Goal: Task Accomplishment & Management: Use online tool/utility

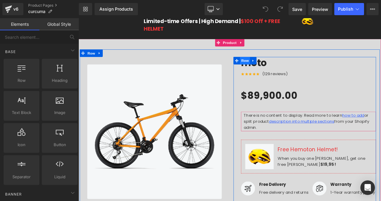
scroll to position [29, 0]
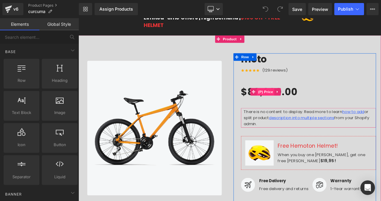
click at [299, 103] on div "$89,900.00 $0 - -8989900% OFF (P) Price" at bounding box center [358, 108] width 164 height 20
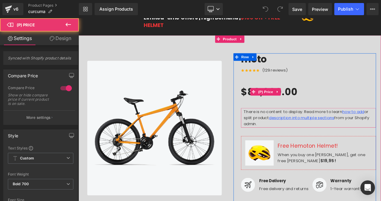
click at [329, 111] on span "$89,900.00" at bounding box center [310, 108] width 69 height 20
click at [318, 107] on icon at bounding box center [320, 107] width 4 height 5
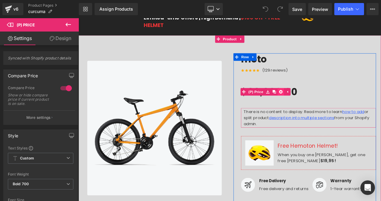
click at [324, 109] on icon at bounding box center [324, 107] width 4 height 4
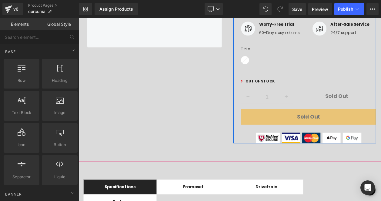
scroll to position [223, 0]
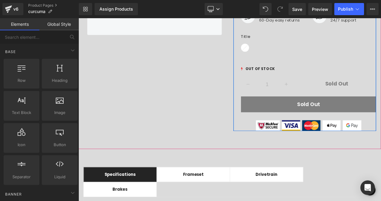
click at [332, 116] on button "Sold Out" at bounding box center [358, 122] width 164 height 19
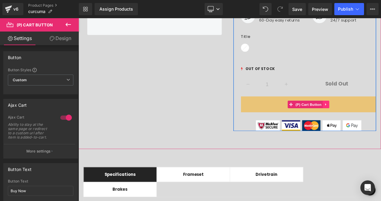
click at [379, 120] on icon at bounding box center [379, 122] width 4 height 5
click at [381, 118] on link at bounding box center [383, 122] width 8 height 9
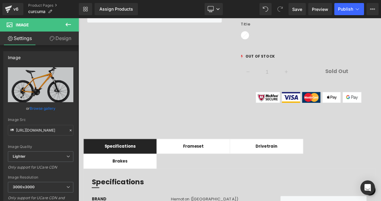
scroll to position [219, 0]
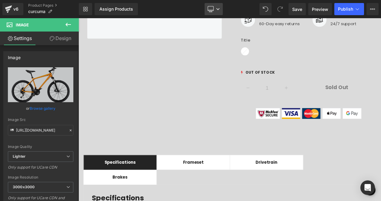
click at [218, 5] on link "Desktop" at bounding box center [214, 9] width 18 height 12
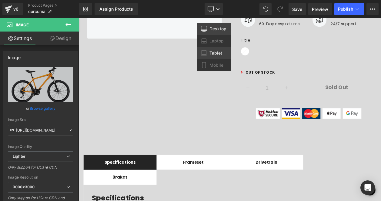
click at [207, 53] on icon at bounding box center [204, 53] width 6 height 6
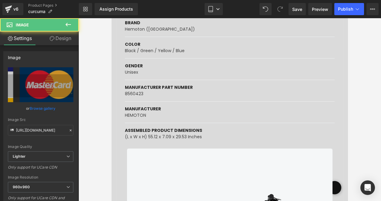
scroll to position [663, 0]
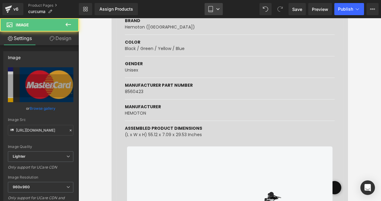
click at [218, 13] on link "Tablet" at bounding box center [214, 9] width 18 height 12
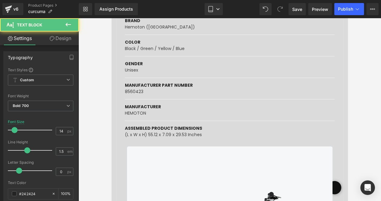
click at [112, 18] on div at bounding box center [112, 18] width 0 height 0
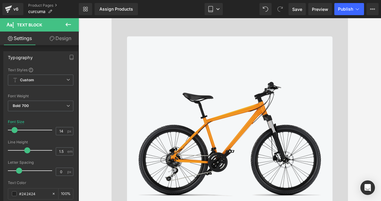
scroll to position [0, 0]
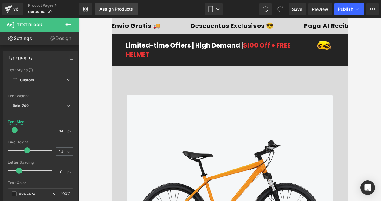
click at [130, 12] on link "Assign Products" at bounding box center [116, 9] width 43 height 12
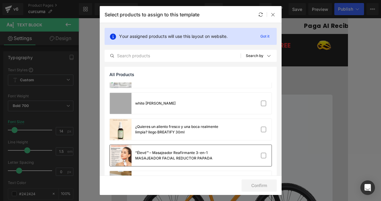
scroll to position [1399, 0]
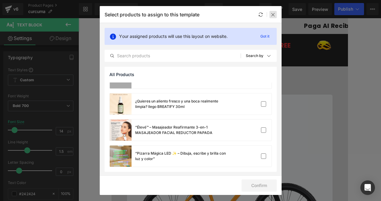
click at [274, 14] on icon at bounding box center [273, 14] width 5 height 5
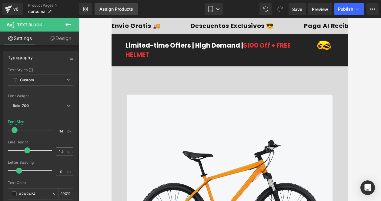
click at [120, 11] on div "Assign Products" at bounding box center [117, 9] width 34 height 5
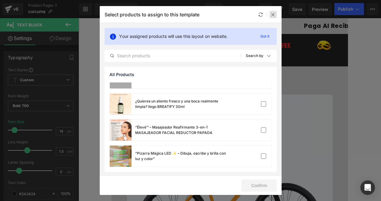
click at [271, 18] on div at bounding box center [273, 14] width 7 height 7
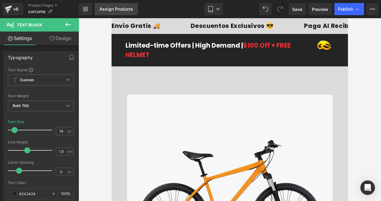
click at [120, 10] on div "Assign Products" at bounding box center [117, 9] width 34 height 5
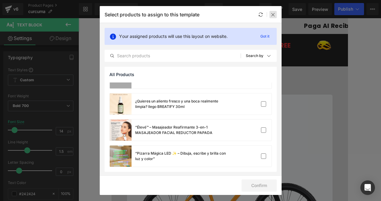
click at [275, 13] on icon at bounding box center [273, 14] width 5 height 5
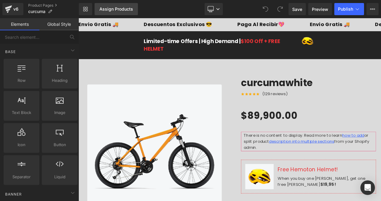
click at [126, 9] on div "Assign Products" at bounding box center [117, 9] width 34 height 5
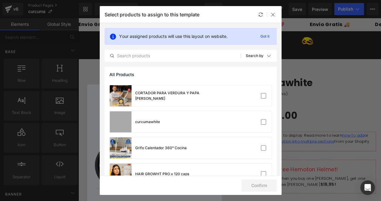
scroll to position [425, 0]
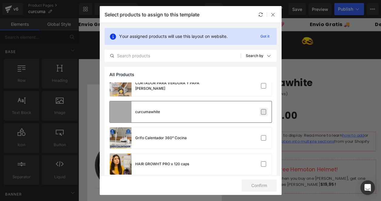
click at [264, 112] on label at bounding box center [263, 111] width 5 height 5
click at [264, 112] on input "checkbox" at bounding box center [264, 112] width 0 height 0
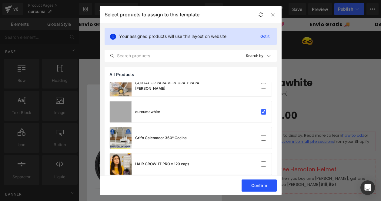
click at [260, 185] on button "Confirm" at bounding box center [259, 186] width 35 height 12
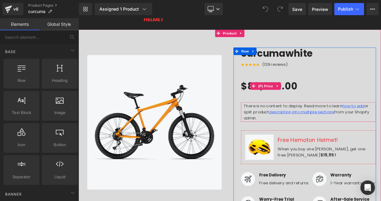
scroll to position [39, 0]
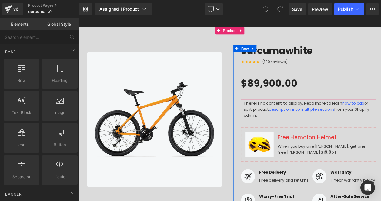
click at [333, 100] on span "$89,900.00" at bounding box center [310, 97] width 69 height 20
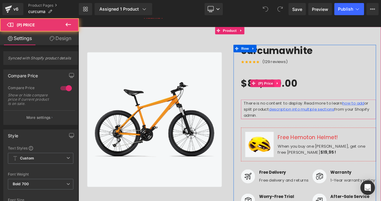
click at [323, 97] on link at bounding box center [320, 97] width 8 height 9
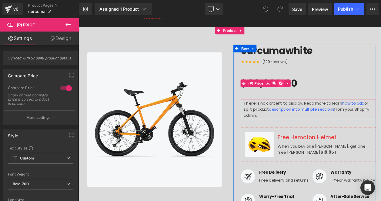
click at [323, 98] on icon at bounding box center [324, 97] width 4 height 5
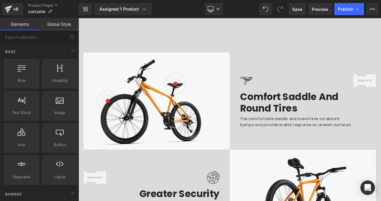
scroll to position [1141, 0]
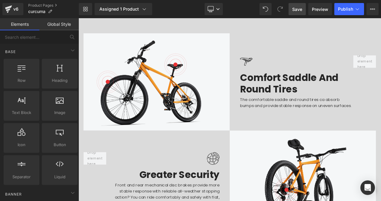
click at [299, 13] on link "Save" at bounding box center [297, 9] width 17 height 12
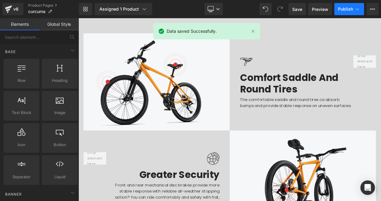
click at [347, 10] on span "Publish" at bounding box center [345, 9] width 15 height 5
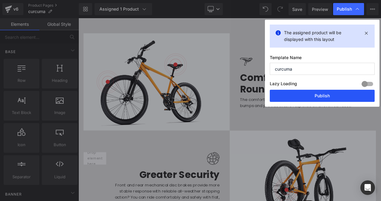
click at [307, 95] on button "Publish" at bounding box center [322, 96] width 105 height 12
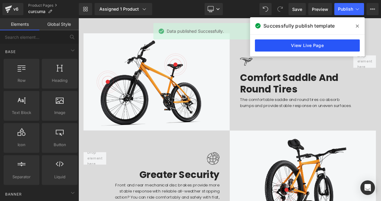
click at [330, 43] on link "View Live Page" at bounding box center [307, 45] width 105 height 12
